Goal: Find contact information: Find contact information

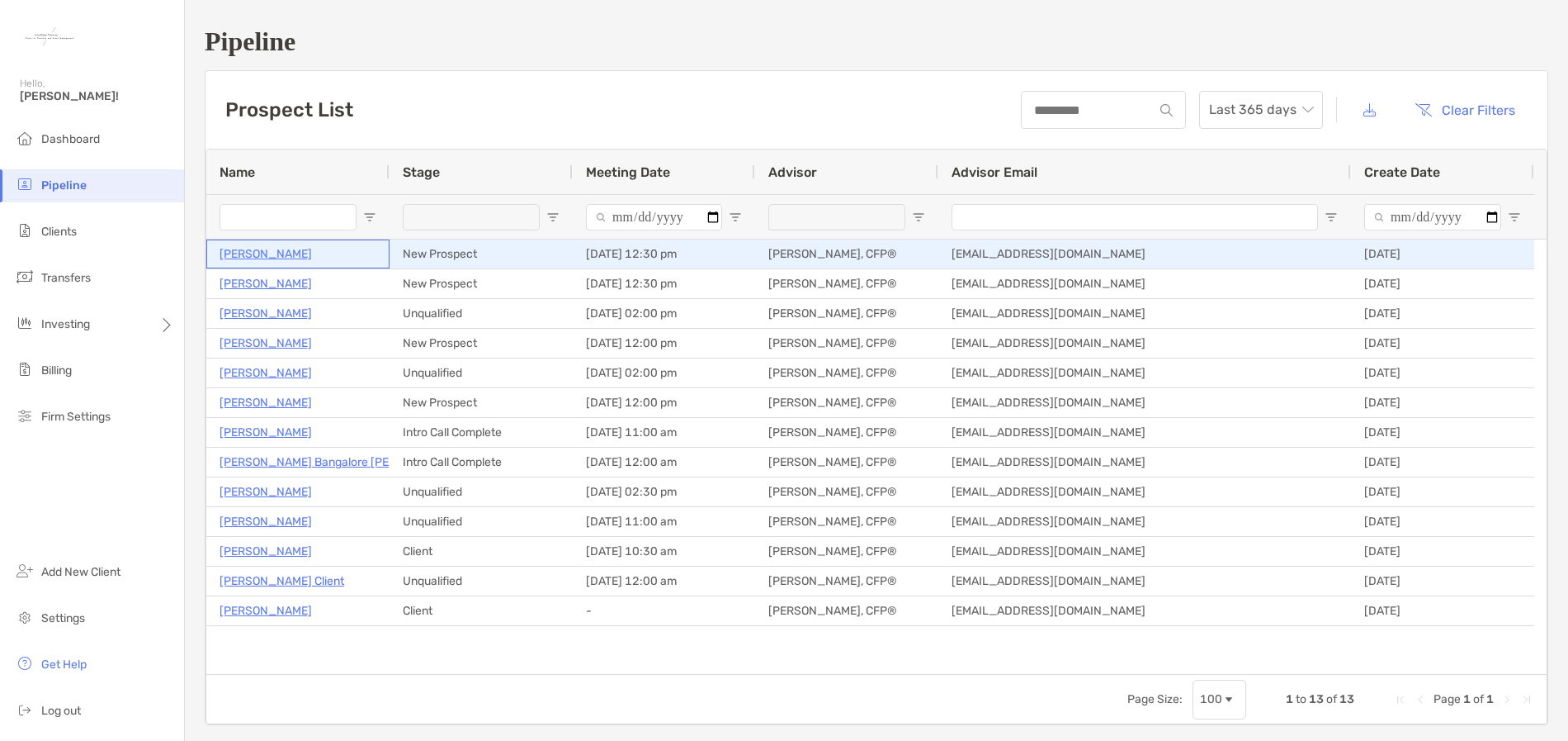
click at [264, 256] on p "[PERSON_NAME]" at bounding box center [266, 254] width 92 height 21
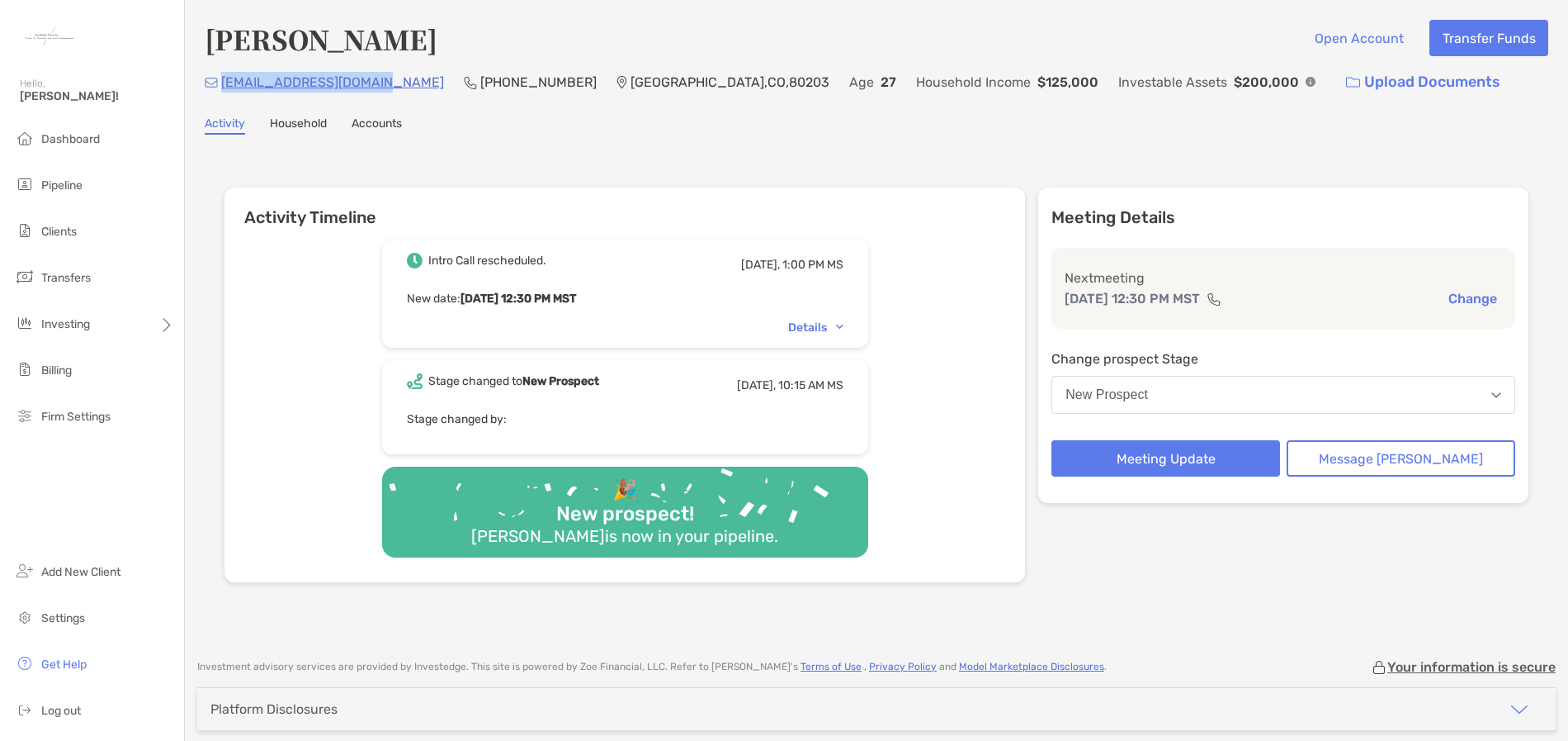
drag, startPoint x: 377, startPoint y: 85, endPoint x: 223, endPoint y: 96, distance: 154.4
click at [223, 96] on div "colturijenna@gmail.com (703) 618-2790 Denver , CO , 80203 Age 27 Household Inco…" at bounding box center [877, 81] width 1344 height 35
copy p "colturijenna@gmail.com"
click at [506, 110] on div "Jenna Colturi Open Account Transfer Funds colturijenna@gmail.com (703) 618-2790…" at bounding box center [877, 321] width 1384 height 643
drag, startPoint x: 371, startPoint y: 82, endPoint x: 221, endPoint y: 75, distance: 150.2
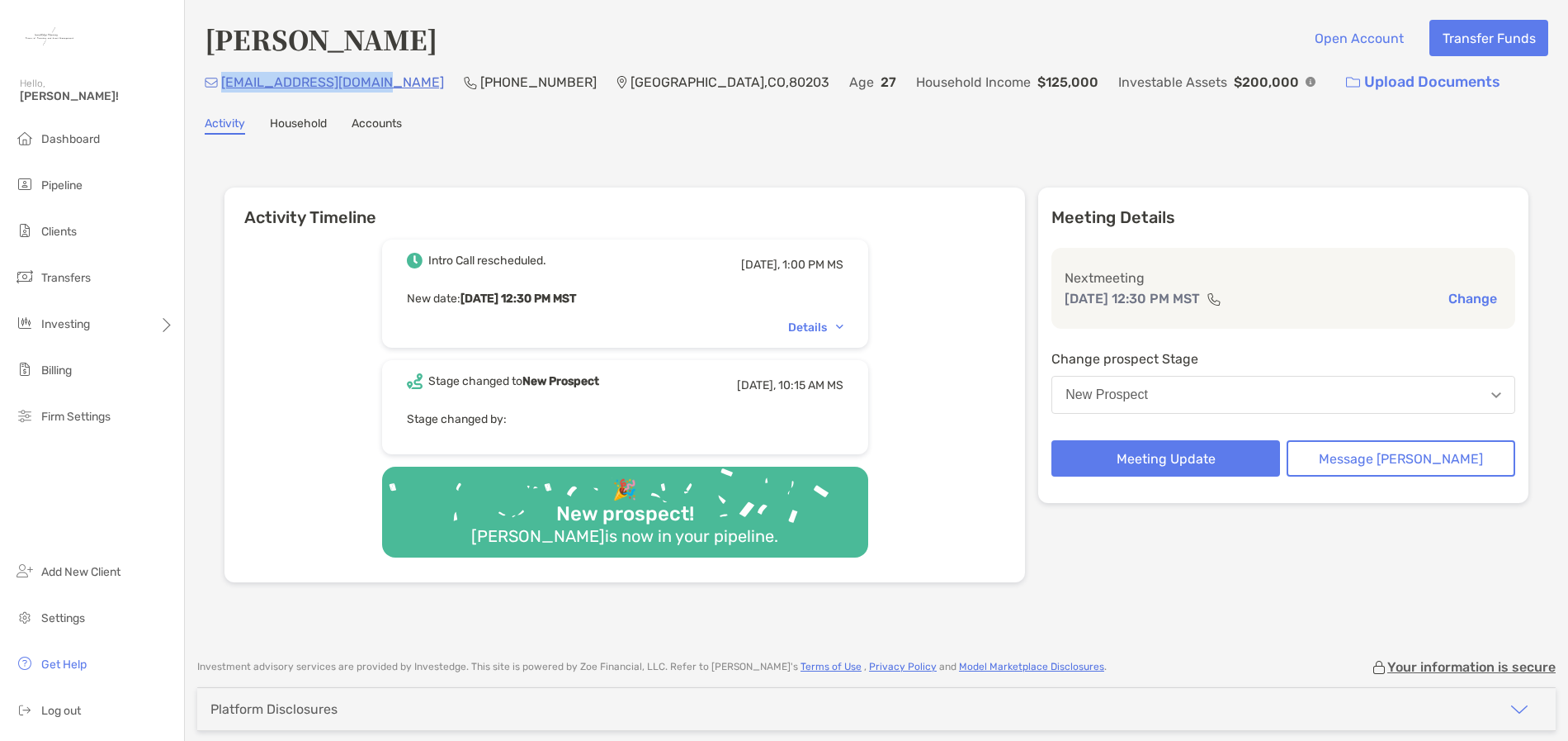
click at [221, 75] on div "colturijenna@gmail.com (703) 618-2790 Denver , CO , 80203 Age 27 Household Inco…" at bounding box center [877, 81] width 1344 height 35
copy p "colturijenna@gmail.com"
